Goal: Obtain resource: Download file/media

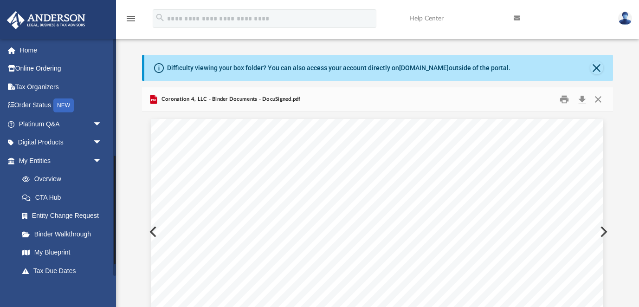
scroll to position [0, 1]
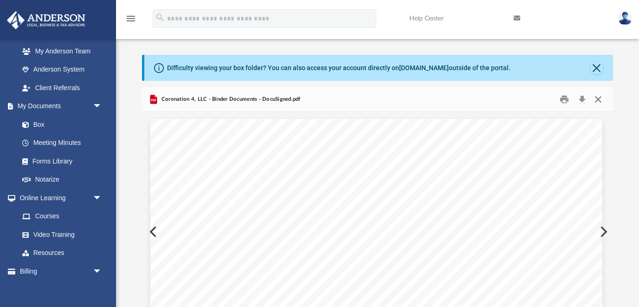
click at [599, 98] on button "Close" at bounding box center [598, 99] width 17 height 14
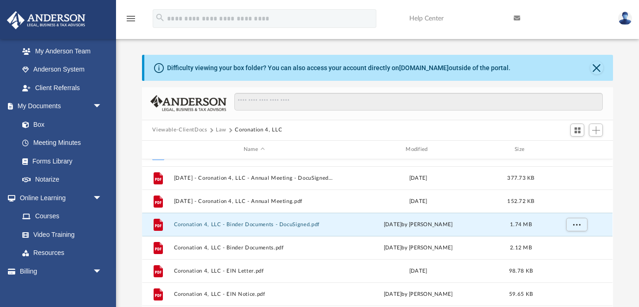
click at [193, 128] on button "Viewable-ClientDocs" at bounding box center [179, 130] width 55 height 8
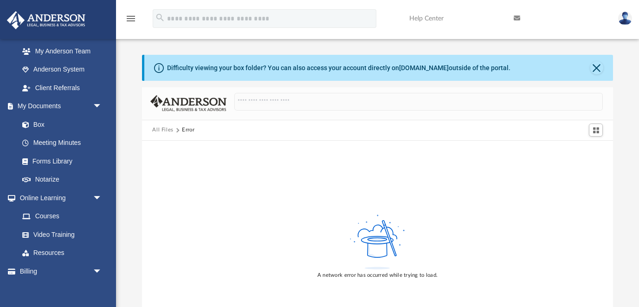
click at [163, 130] on button "All Files" at bounding box center [162, 130] width 21 height 8
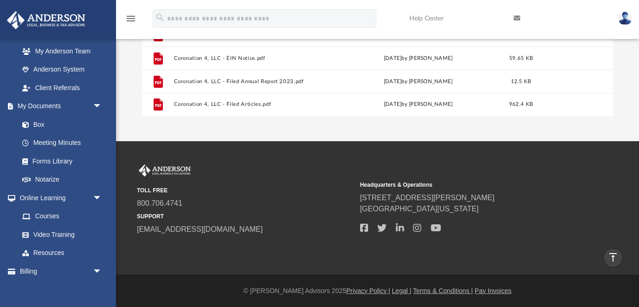
scroll to position [0, 0]
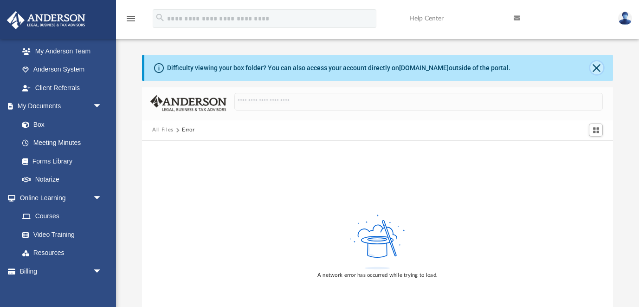
click at [593, 65] on button "Close" at bounding box center [597, 67] width 13 height 13
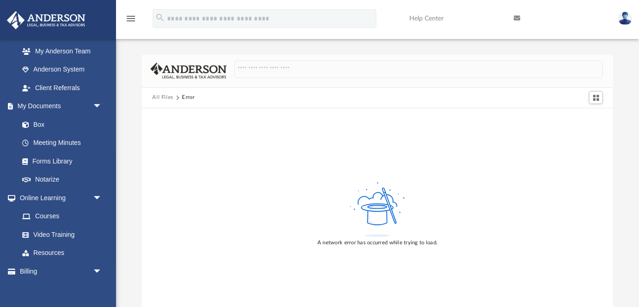
click at [167, 98] on button "All Files" at bounding box center [162, 97] width 21 height 8
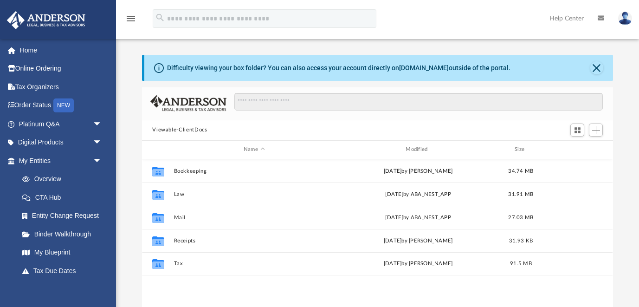
scroll to position [211, 471]
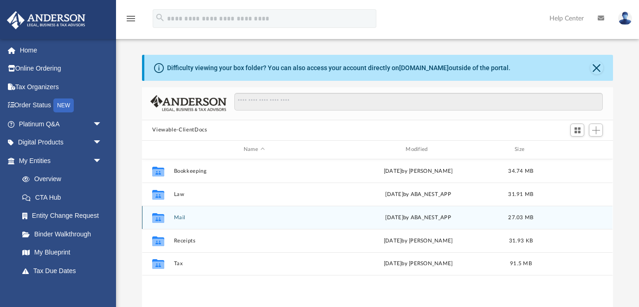
click at [180, 217] on button "Mail" at bounding box center [254, 218] width 160 height 6
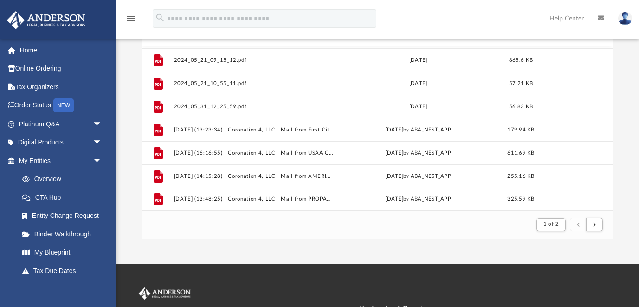
scroll to position [236, 0]
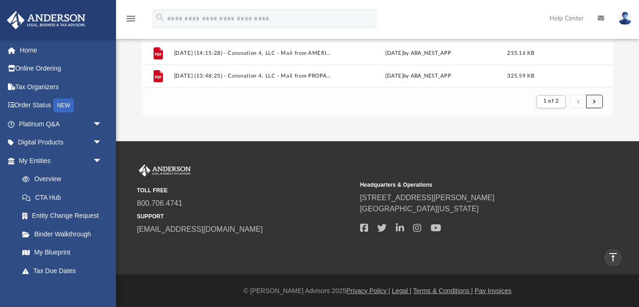
click at [600, 99] on button "submit" at bounding box center [594, 101] width 17 height 13
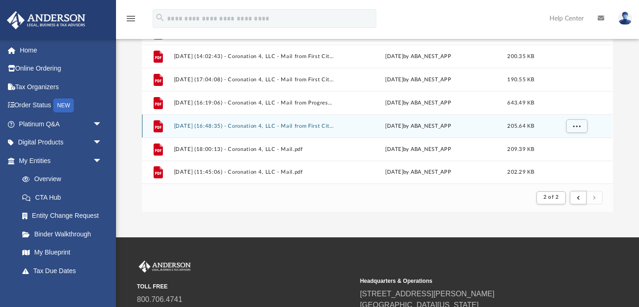
scroll to position [148, 0]
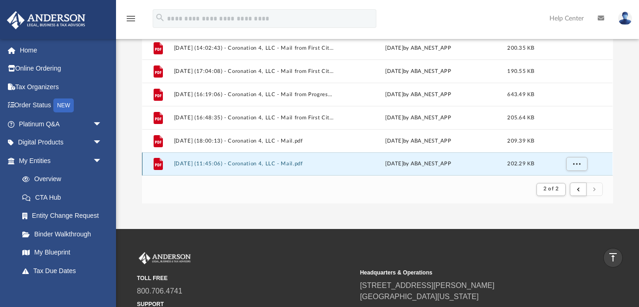
click at [256, 163] on button "[DATE] (11:45:06) - Coronation 4, LLC - Mail.pdf" at bounding box center [254, 164] width 160 height 6
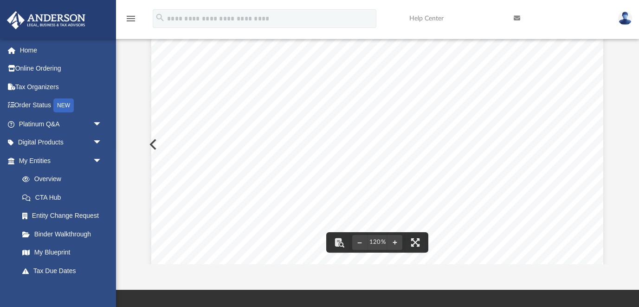
scroll to position [0, 0]
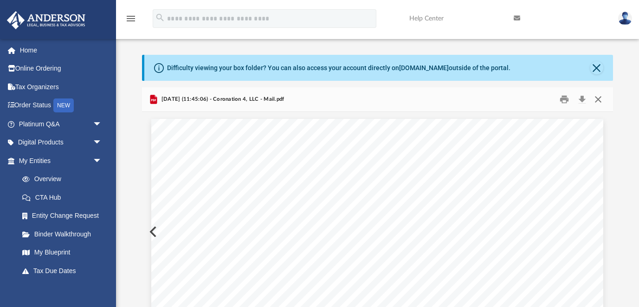
click at [599, 100] on button "Close" at bounding box center [598, 99] width 17 height 14
